Goal: Navigation & Orientation: Find specific page/section

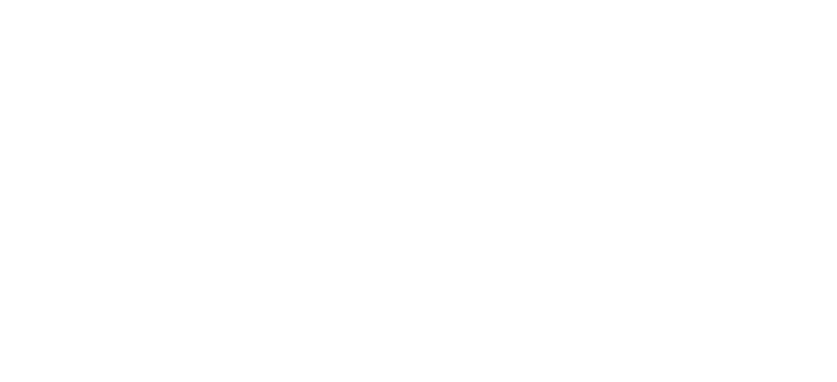
select select "*"
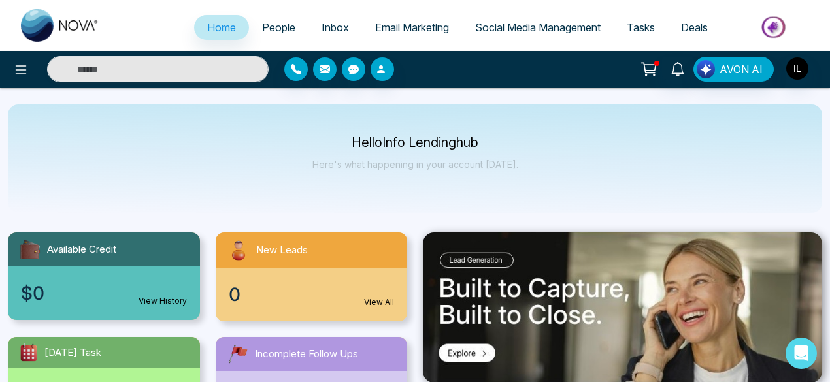
click at [554, 30] on span "Social Media Management" at bounding box center [538, 27] width 126 height 13
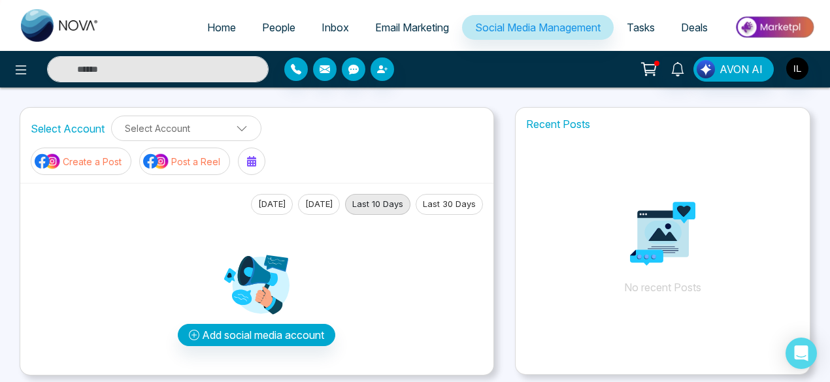
click at [408, 31] on span "Email Marketing" at bounding box center [412, 27] width 74 height 13
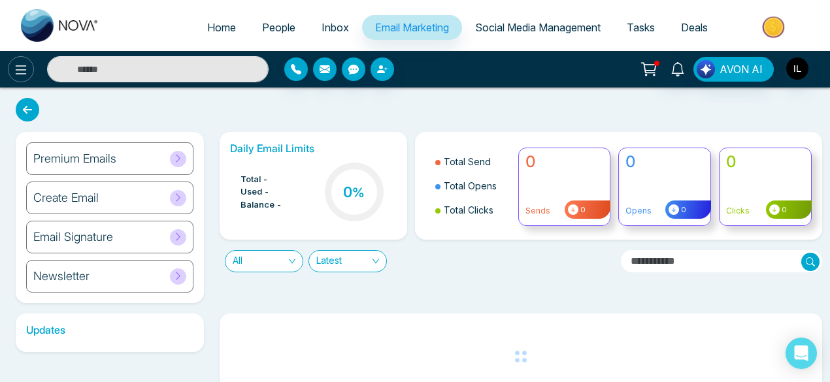
click at [23, 70] on icon at bounding box center [21, 69] width 11 height 9
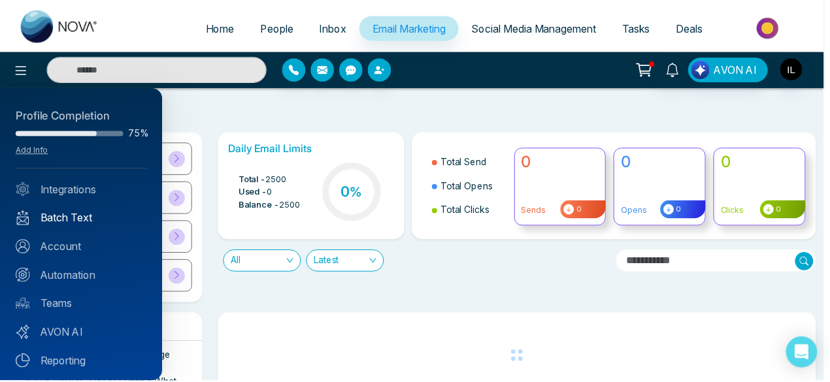
scroll to position [4, 0]
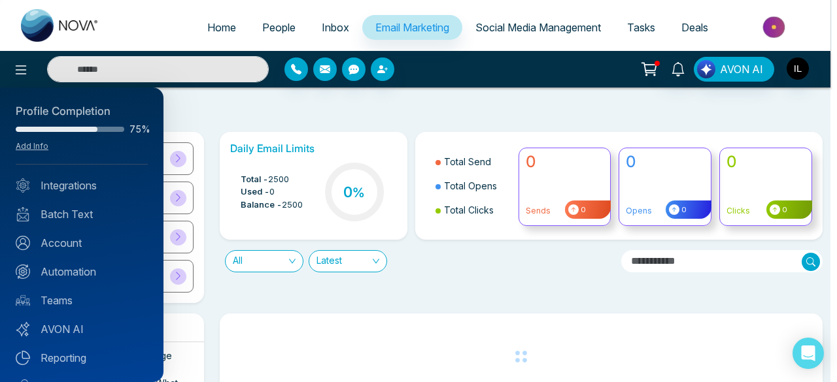
click at [399, 28] on div at bounding box center [418, 191] width 837 height 382
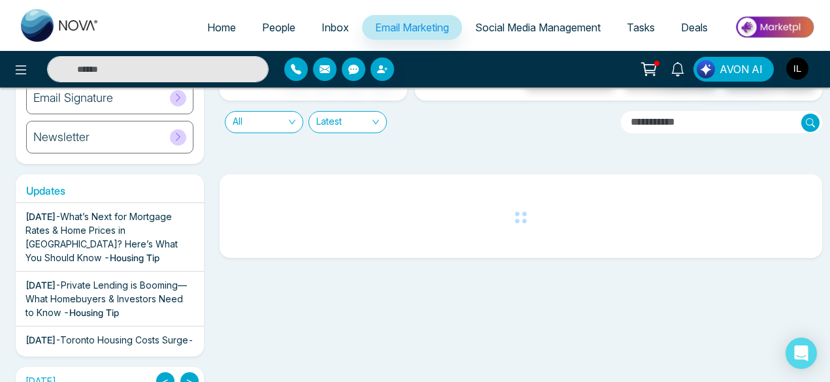
scroll to position [82, 0]
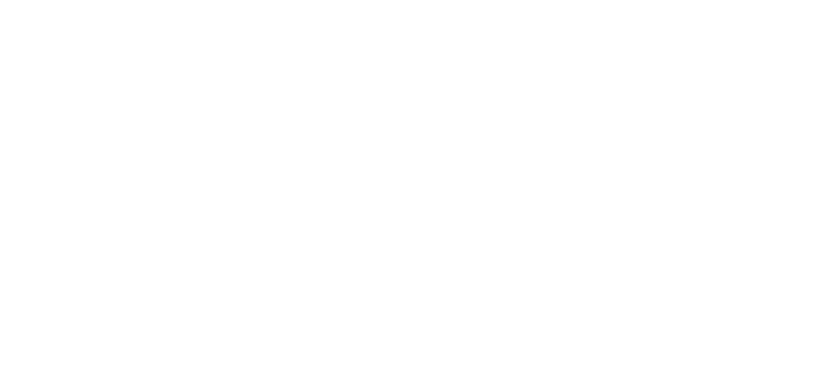
select select "*"
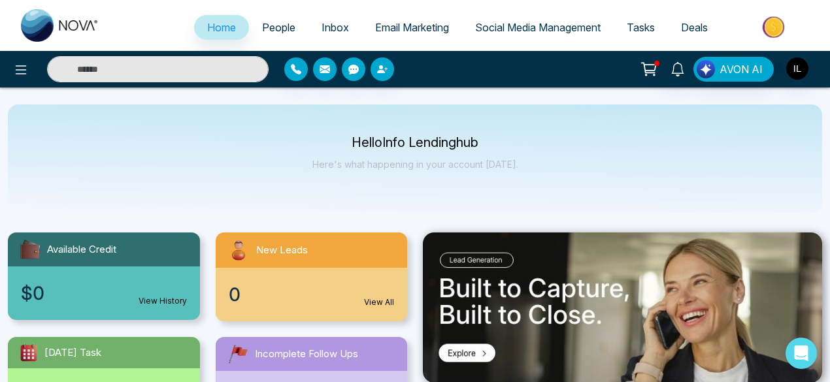
click at [402, 24] on span "Email Marketing" at bounding box center [412, 27] width 74 height 13
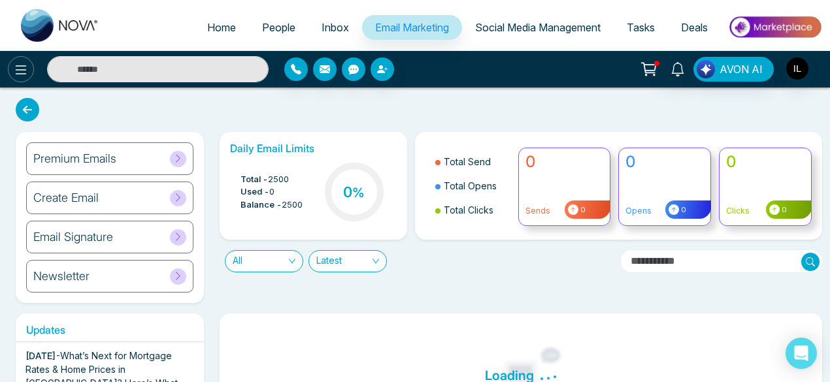
click at [20, 73] on icon at bounding box center [21, 70] width 16 height 16
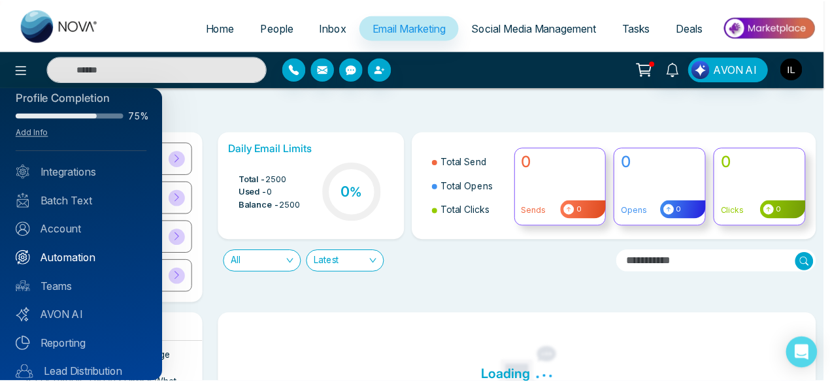
scroll to position [18, 0]
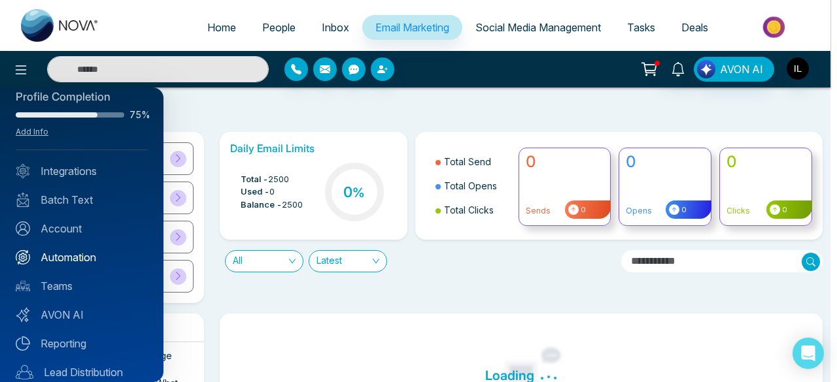
click at [69, 250] on link "Automation" at bounding box center [82, 258] width 132 height 16
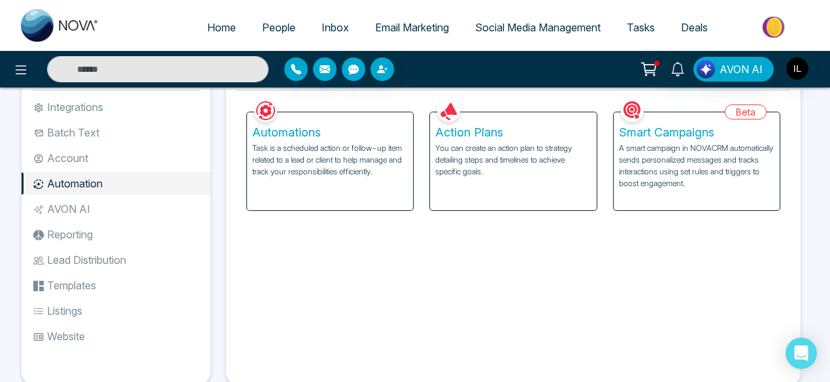
scroll to position [46, 0]
click at [80, 127] on li "Batch Text" at bounding box center [116, 132] width 189 height 22
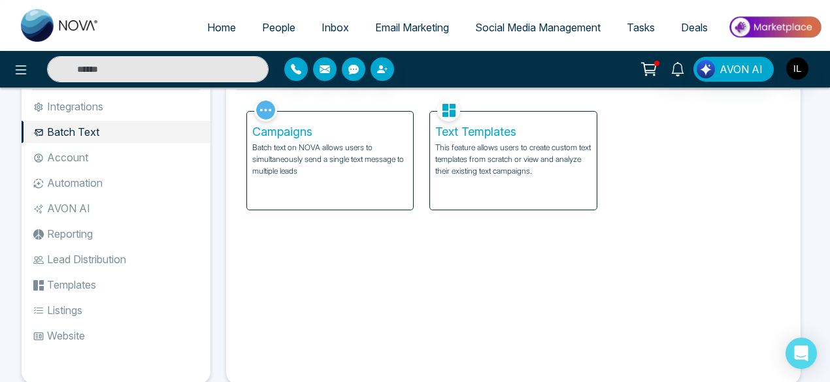
scroll to position [20, 0]
